Goal: Information Seeking & Learning: Find specific fact

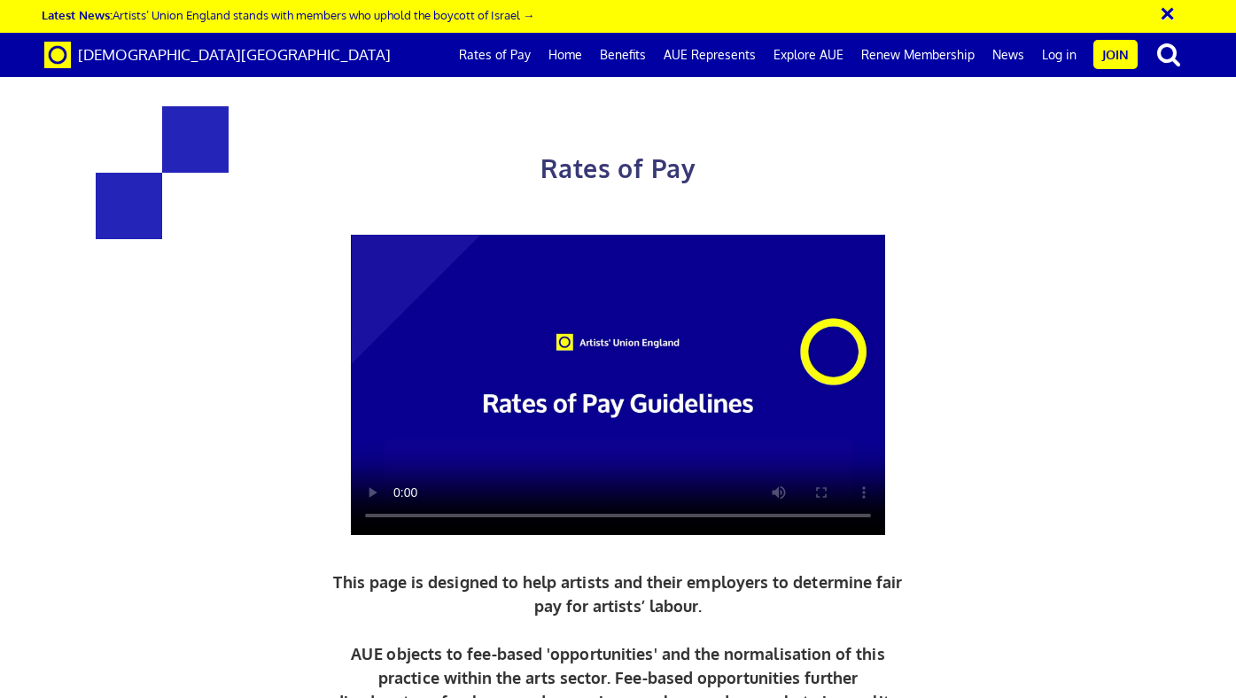
scroll to position [808, 0]
drag, startPoint x: 487, startPoint y: 375, endPoint x: 278, endPoint y: 376, distance: 209.1
copy h3 "£352.01 a day"
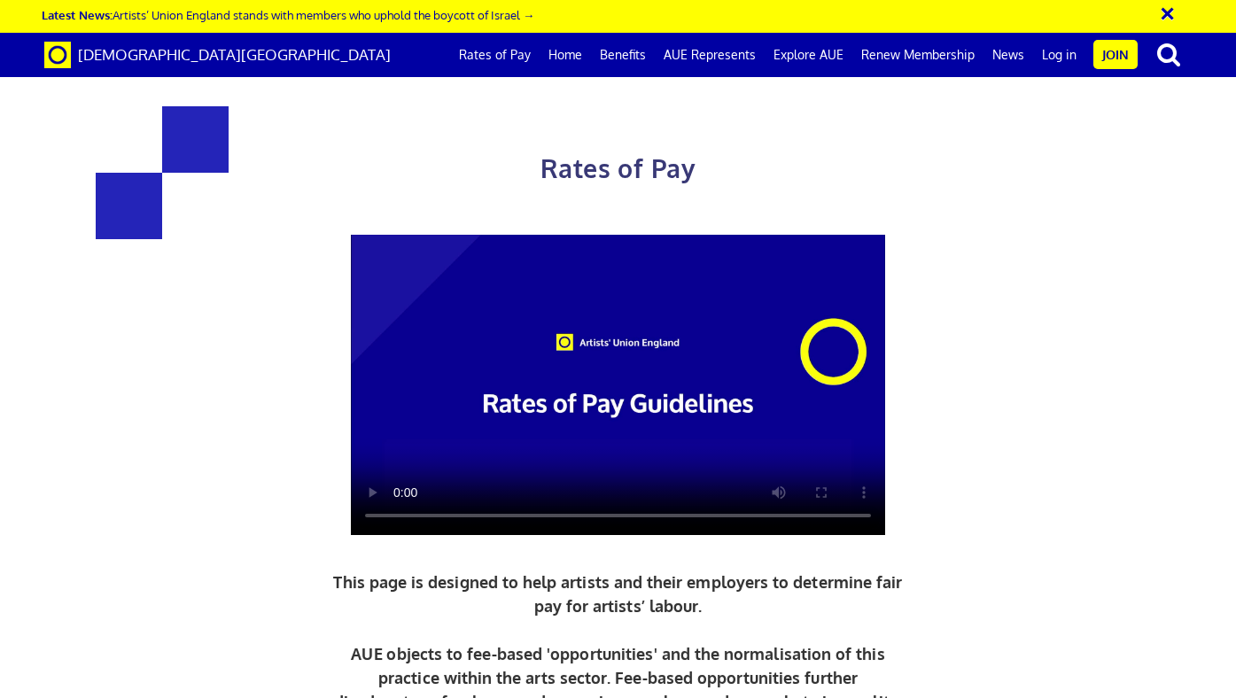
scroll to position [713, 0]
drag, startPoint x: 897, startPoint y: 229, endPoint x: 650, endPoint y: 229, distance: 246.4
drag, startPoint x: 492, startPoint y: 467, endPoint x: 339, endPoint y: 467, distance: 153.3
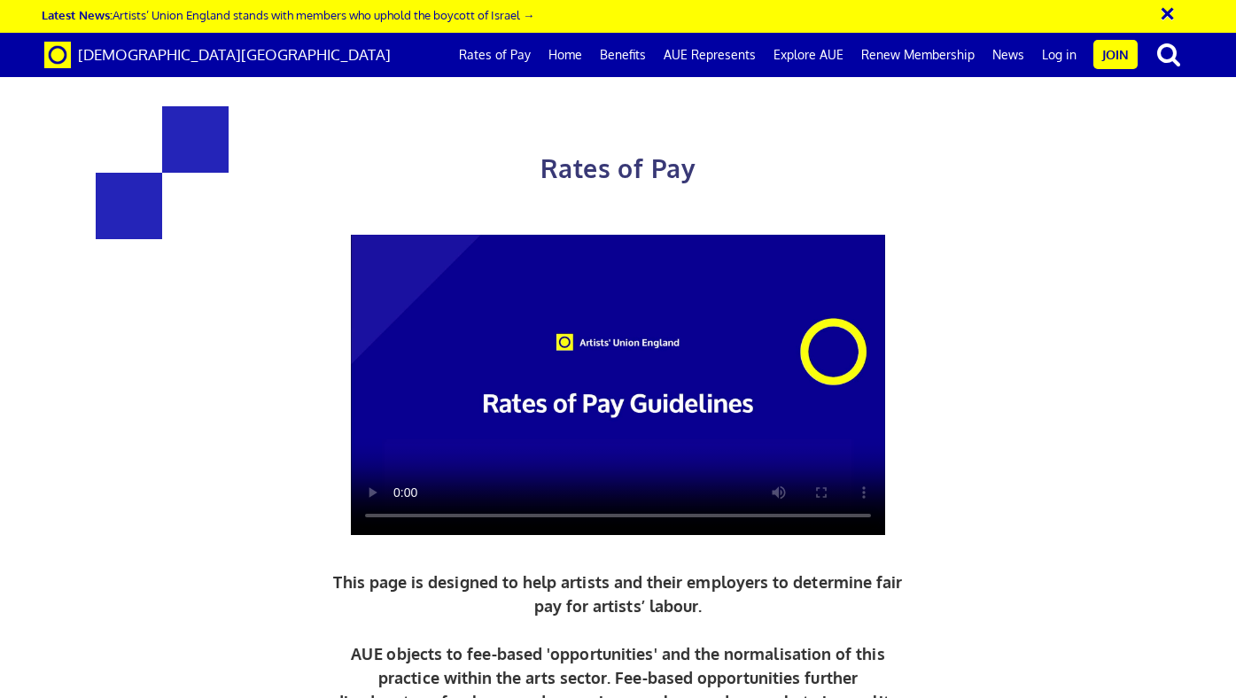
copy span "£193.61 per ½ day"
drag, startPoint x: 483, startPoint y: 489, endPoint x: 338, endPoint y: 471, distance: 146.4
copy span "£193.61 per ½ day £44.00 an hour"
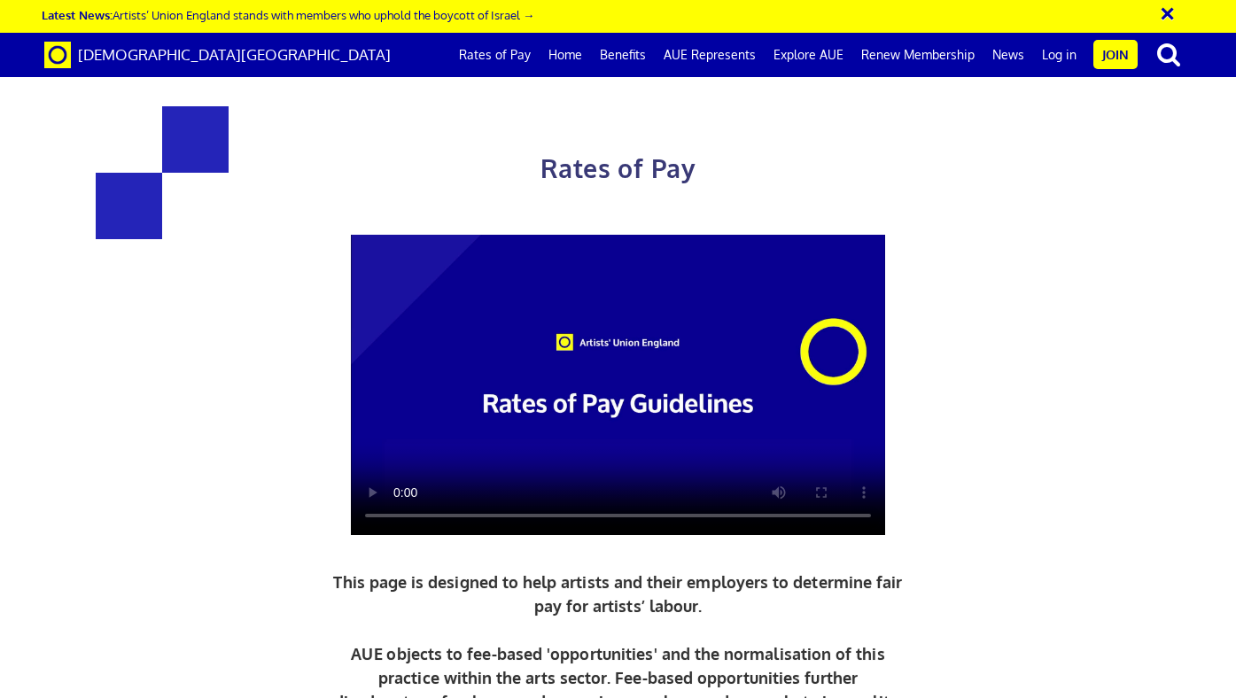
scroll to position [1105, 0]
drag, startPoint x: 415, startPoint y: 363, endPoint x: 437, endPoint y: 414, distance: 55.2
